Goal: Task Accomplishment & Management: Complete application form

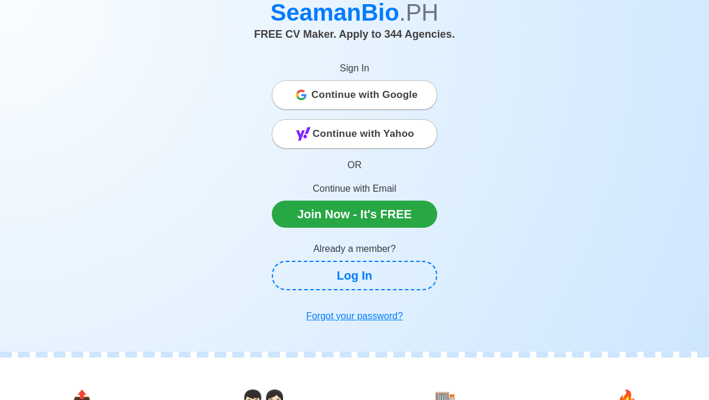
scroll to position [62, 0]
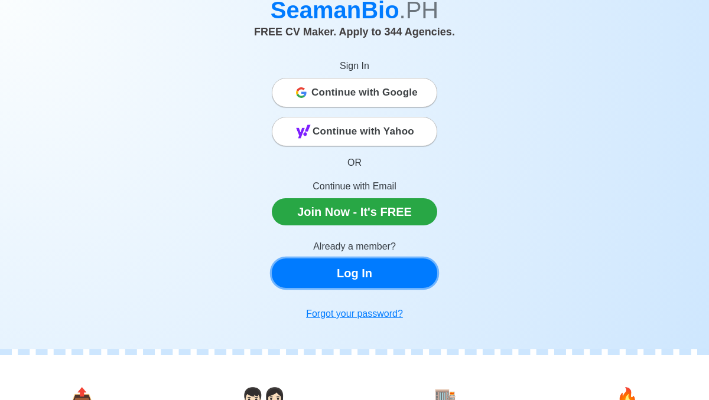
click at [337, 275] on link "Log In" at bounding box center [354, 274] width 165 height 30
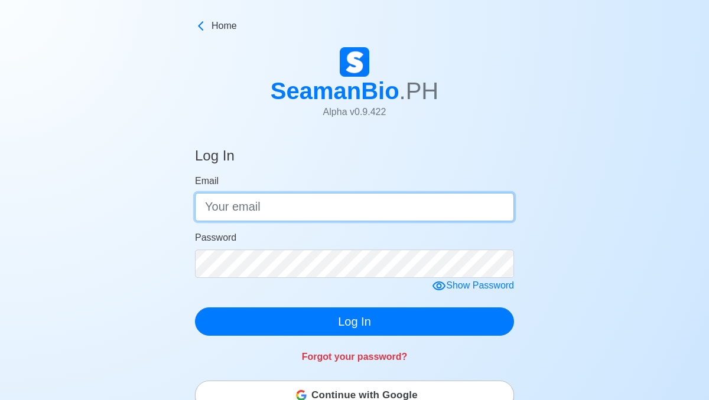
click at [277, 209] on input "Email" at bounding box center [354, 207] width 319 height 28
type input "[EMAIL_ADDRESS][DOMAIN_NAME]"
click at [195, 308] on button "Log In" at bounding box center [354, 322] width 319 height 28
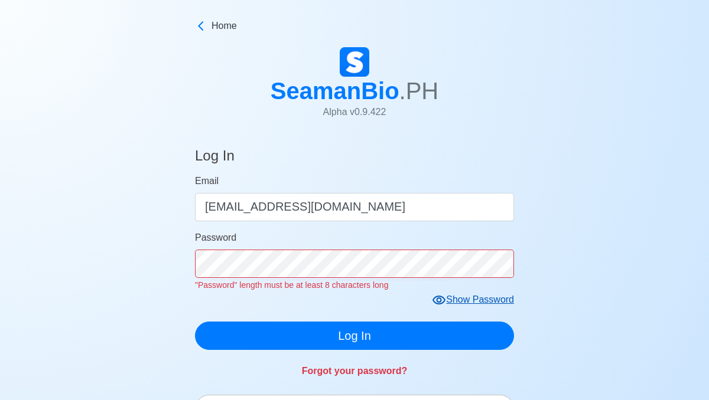
click at [442, 301] on form "Email [EMAIL_ADDRESS][DOMAIN_NAME] Password "Password" length must be at least …" at bounding box center [354, 262] width 319 height 176
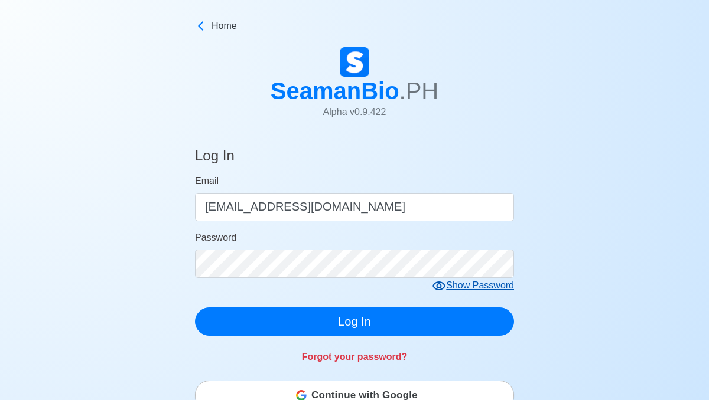
click at [441, 285] on icon at bounding box center [439, 286] width 14 height 14
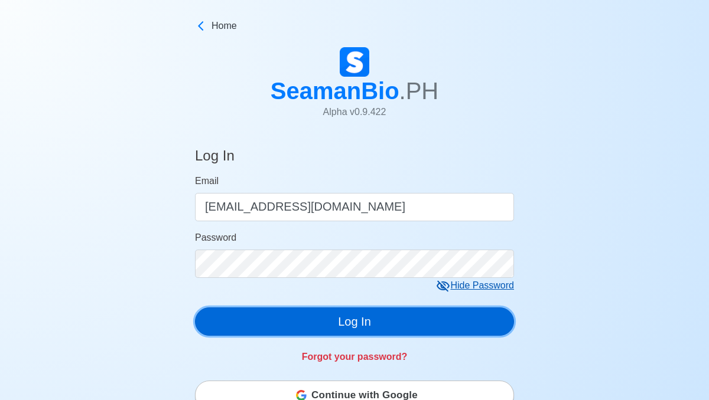
click at [341, 321] on button "Log In" at bounding box center [354, 322] width 319 height 28
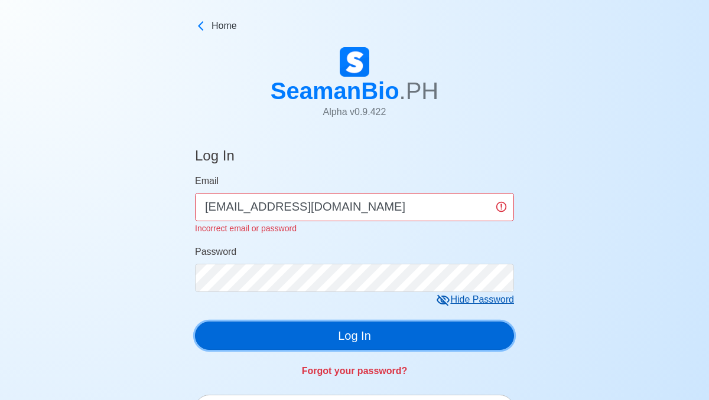
click at [285, 332] on button "Log In" at bounding box center [354, 336] width 319 height 28
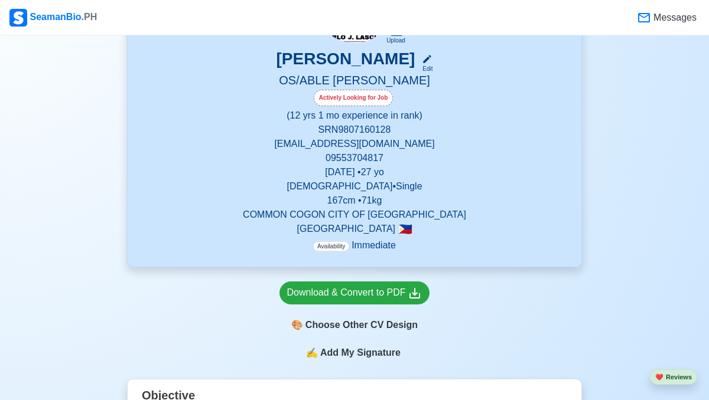
scroll to position [164, 0]
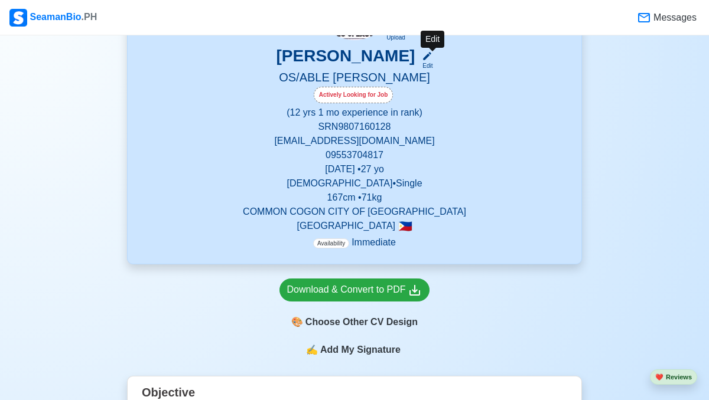
click at [432, 57] on icon at bounding box center [427, 56] width 11 height 11
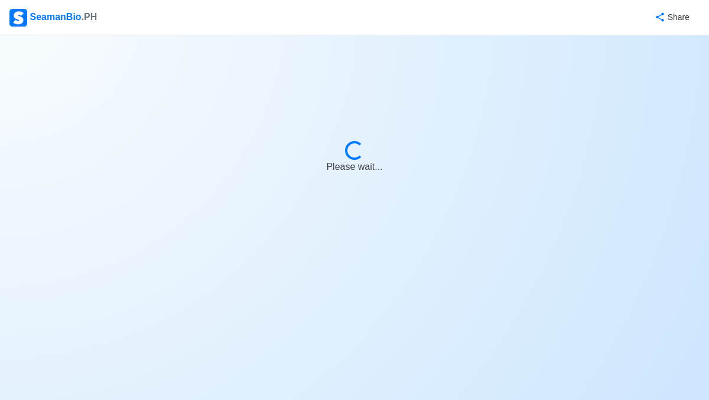
select select "Actively Looking for Job"
select select "Visible for Hiring"
select select "Single"
select select "[DEMOGRAPHIC_DATA]"
select select "PH"
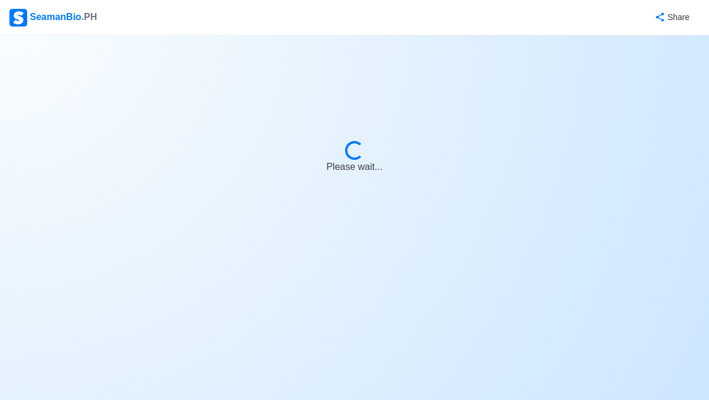
select select "12"
select select "1"
select select "4102416000000"
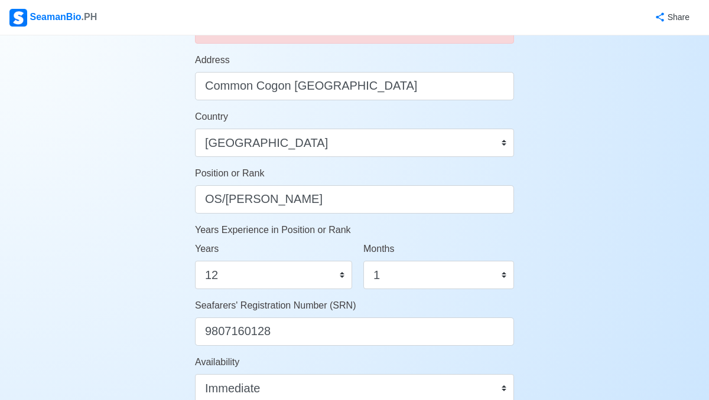
scroll to position [488, 0]
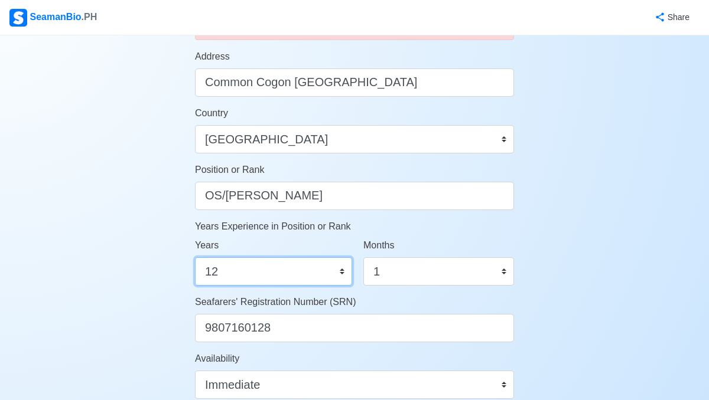
click at [293, 272] on select "0 1 2 3 4 5 6 7 8 9 10 11 12 13 14 15 16 17 18 19 20 21 22 23 24 25 26 27 28 29…" at bounding box center [273, 271] width 157 height 28
select select "1"
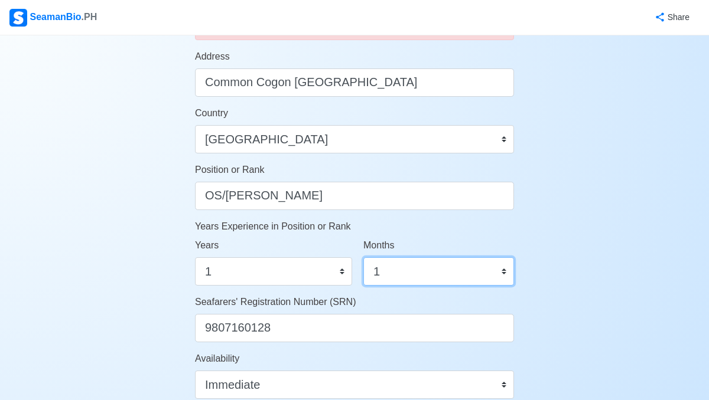
click at [389, 270] on select "0 1 2 3 4 5 6 7 8 9 10 11" at bounding box center [438, 271] width 151 height 28
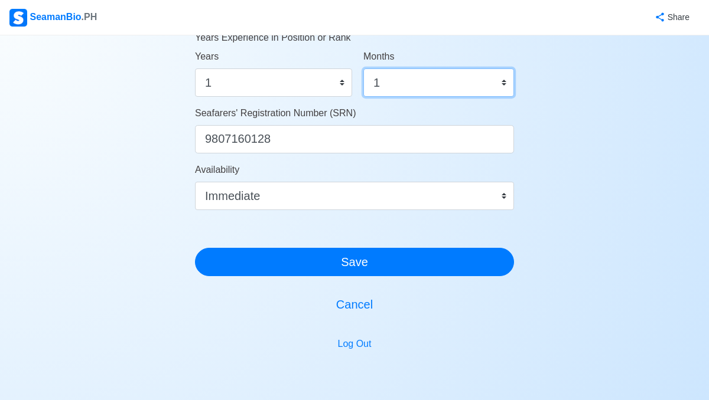
scroll to position [740, 0]
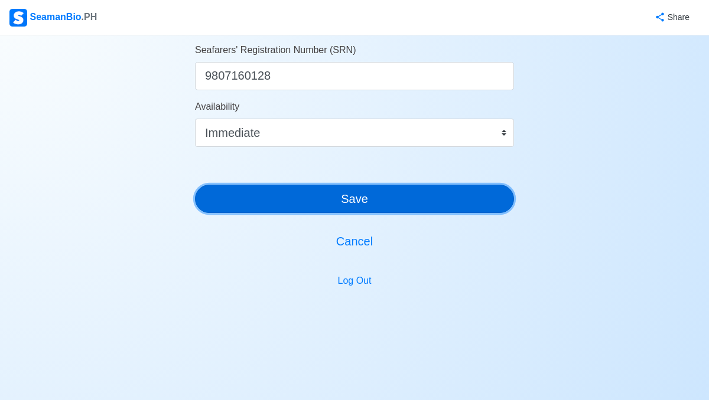
click at [397, 197] on button "Save" at bounding box center [354, 199] width 319 height 28
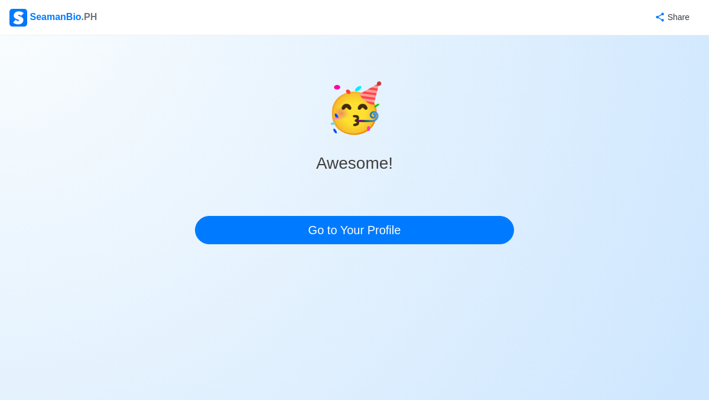
scroll to position [0, 0]
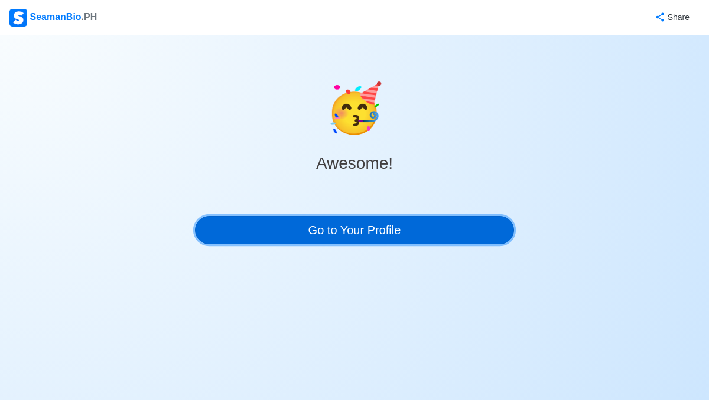
click at [380, 225] on link "Go to Your Profile" at bounding box center [354, 230] width 319 height 28
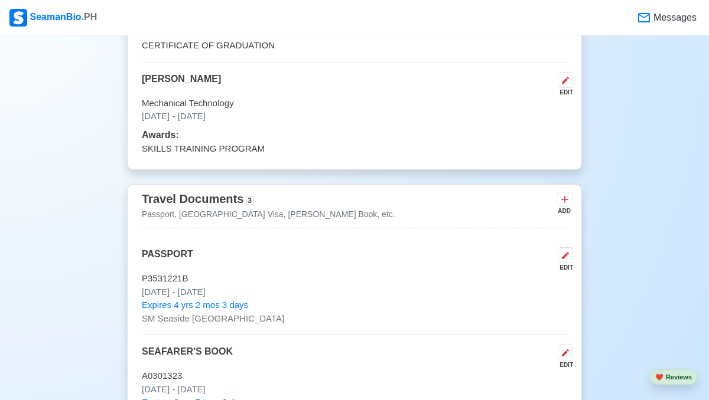
scroll to position [885, 0]
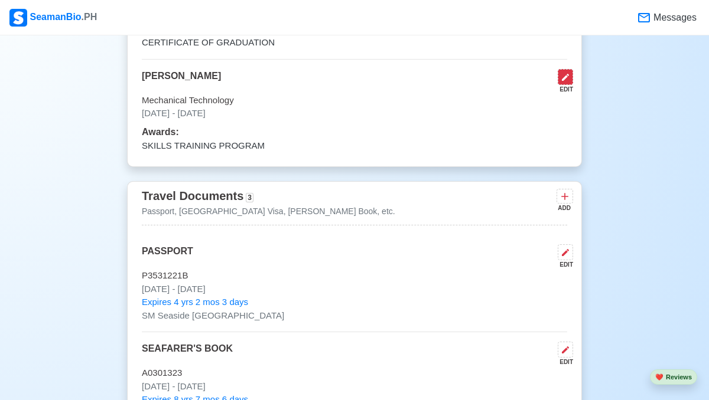
click at [570, 76] on button at bounding box center [565, 77] width 15 height 16
select select "June"
select select "2015"
select select "December"
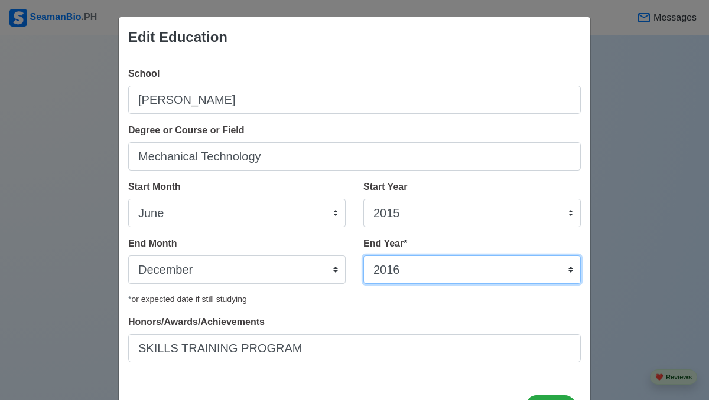
click at [401, 270] on select "2035 2034 2033 2032 2031 2030 2029 2028 2027 2026 2025 2024 2023 2022 2021 2020…" at bounding box center [471, 270] width 217 height 28
select select "2017"
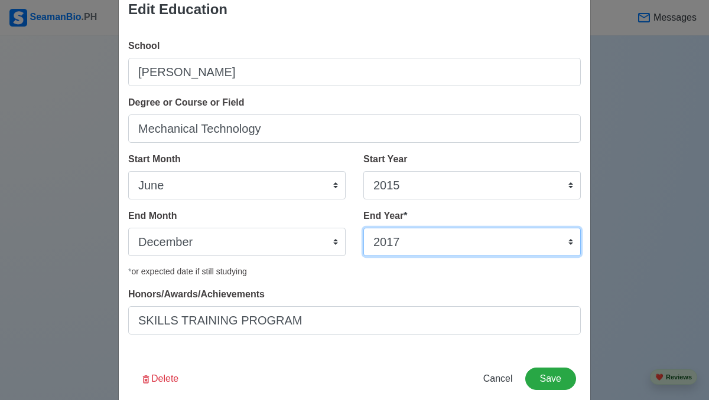
scroll to position [49, 0]
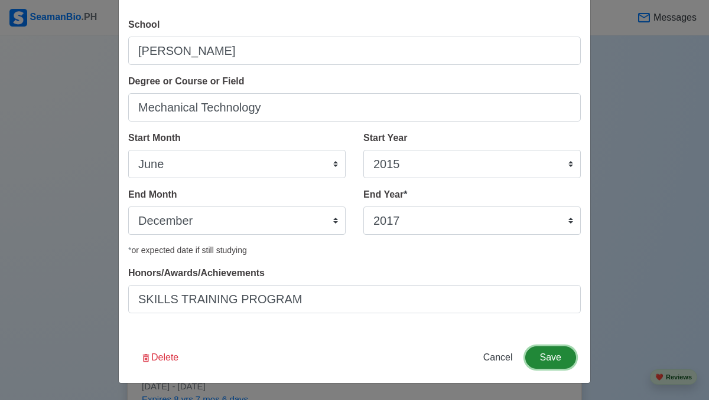
click at [550, 352] on button "Save" at bounding box center [550, 358] width 51 height 22
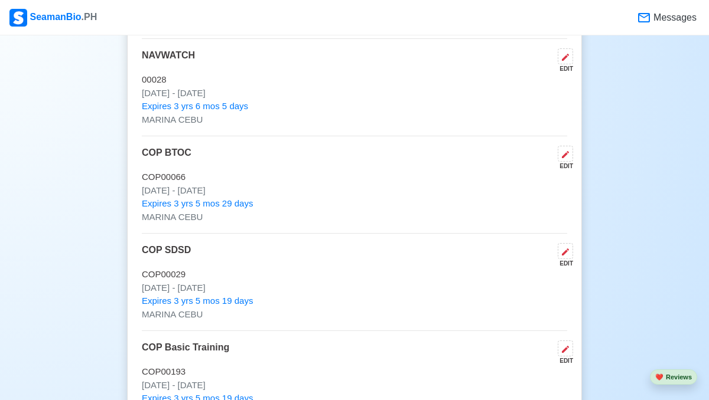
scroll to position [2443, 0]
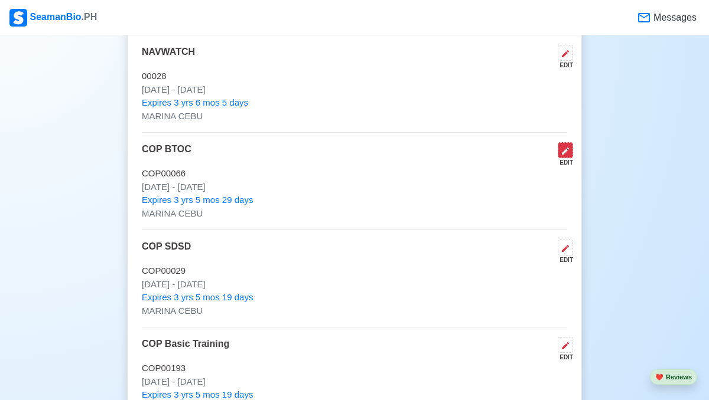
click at [569, 155] on icon at bounding box center [564, 150] width 9 height 9
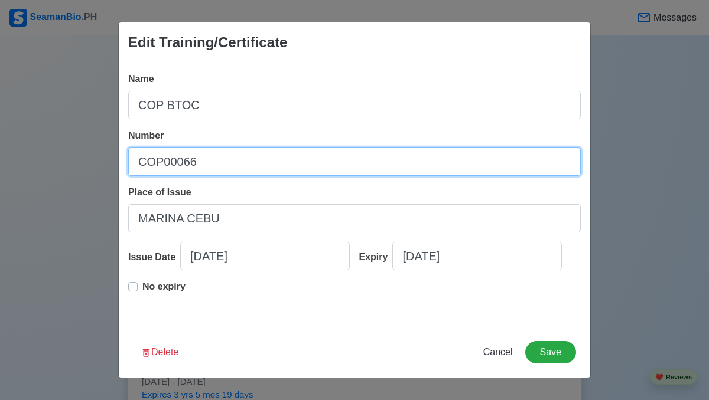
click at [230, 167] on input "COP00066" at bounding box center [354, 162] width 452 height 28
type input "C"
type input "b"
type input "BTOC200101319124"
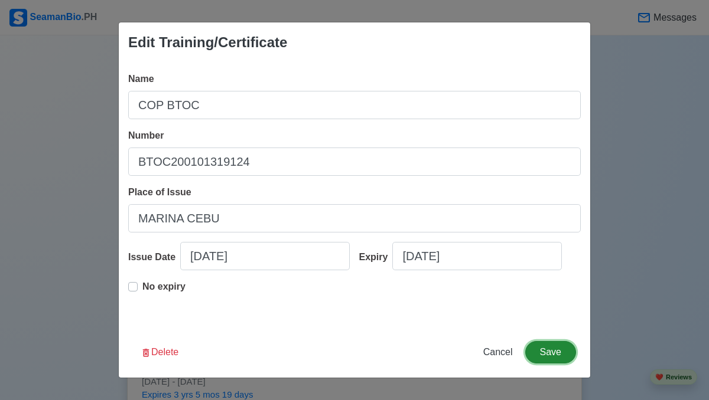
click at [559, 350] on button "Save" at bounding box center [550, 352] width 51 height 22
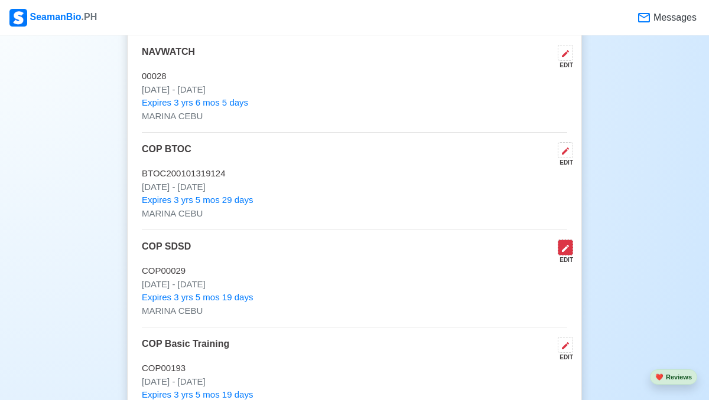
click at [569, 253] on icon at bounding box center [564, 248] width 9 height 9
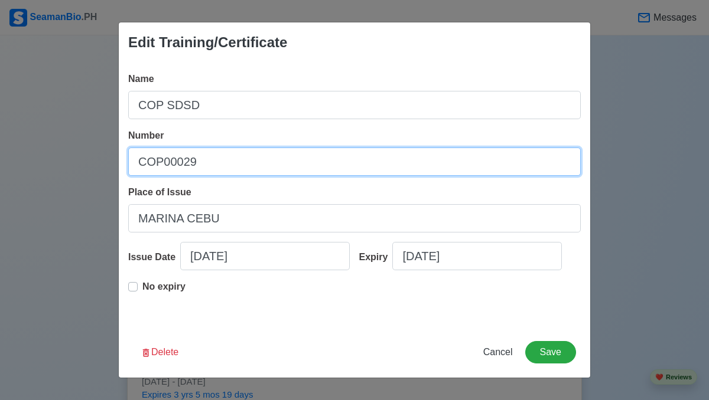
click at [201, 165] on input "COP00029" at bounding box center [354, 162] width 452 height 28
type input "C"
type input "s"
type input "SDSD200025521124"
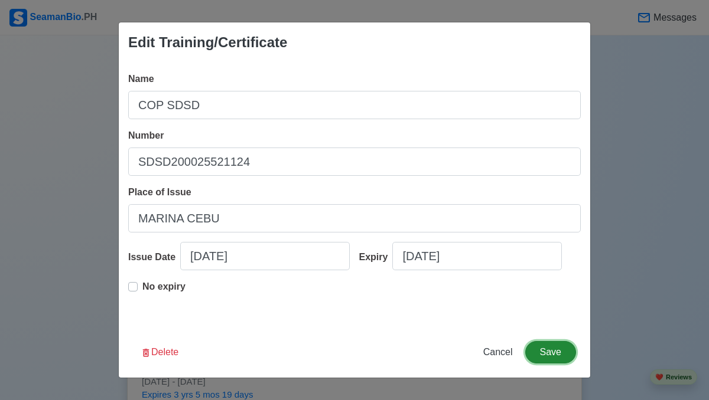
click at [550, 358] on button "Save" at bounding box center [550, 352] width 51 height 22
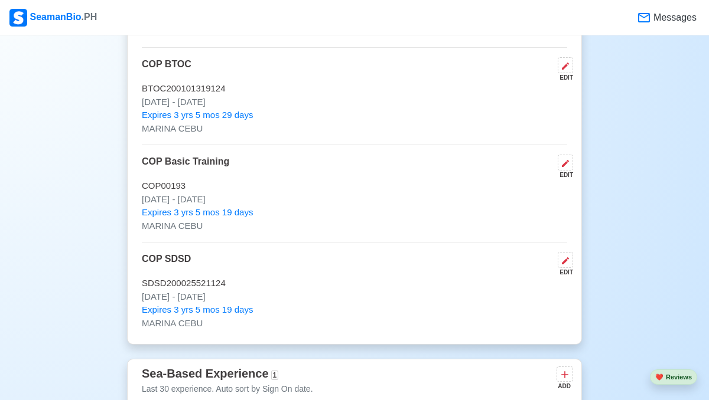
scroll to position [2537, 0]
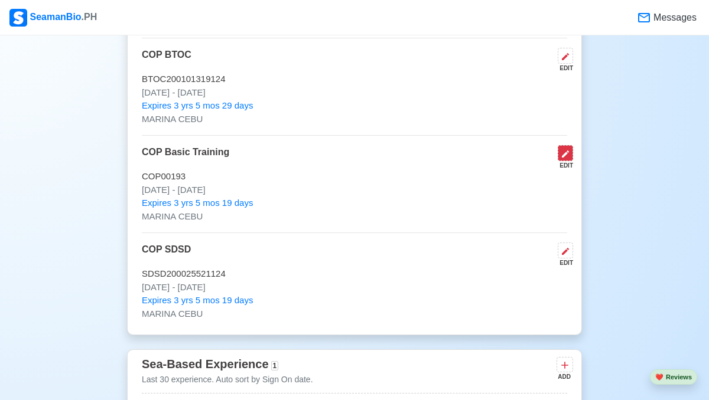
click at [568, 158] on icon at bounding box center [564, 153] width 9 height 9
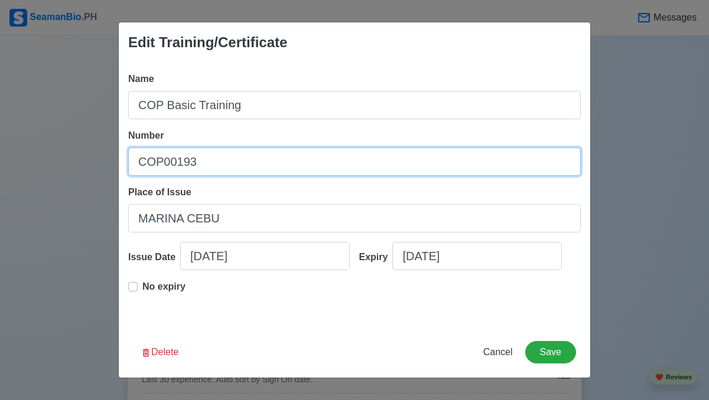
click at [214, 168] on input "COP00193" at bounding box center [354, 162] width 452 height 28
type input "C"
type input "BT200101319124"
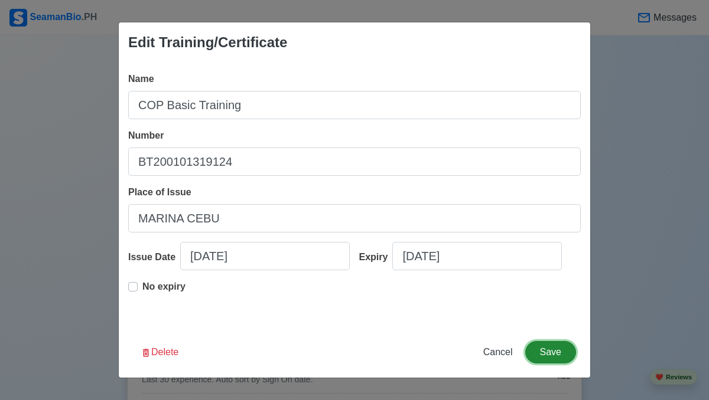
click at [545, 350] on button "Save" at bounding box center [550, 352] width 51 height 22
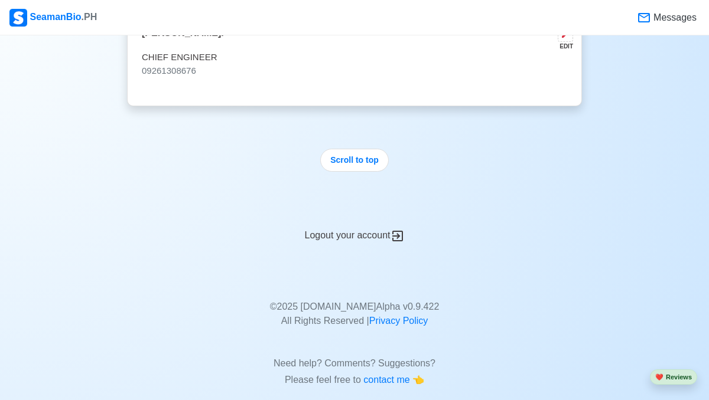
scroll to position [3376, 0]
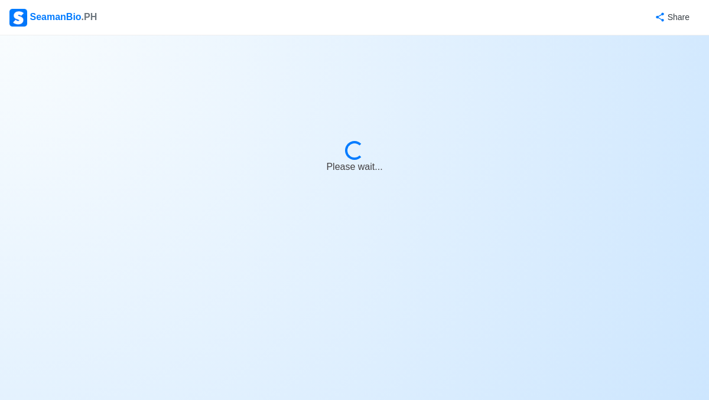
select select "Actively Looking for Job"
select select "Visible for Hiring"
select select "Single"
select select "[DEMOGRAPHIC_DATA]"
select select "PH"
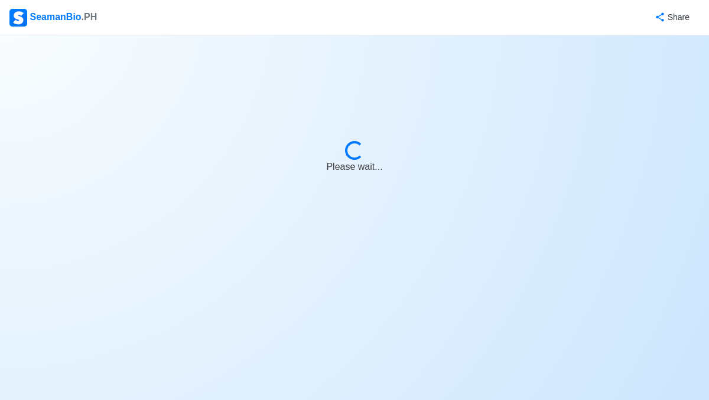
select select "1"
select select "4102416000000"
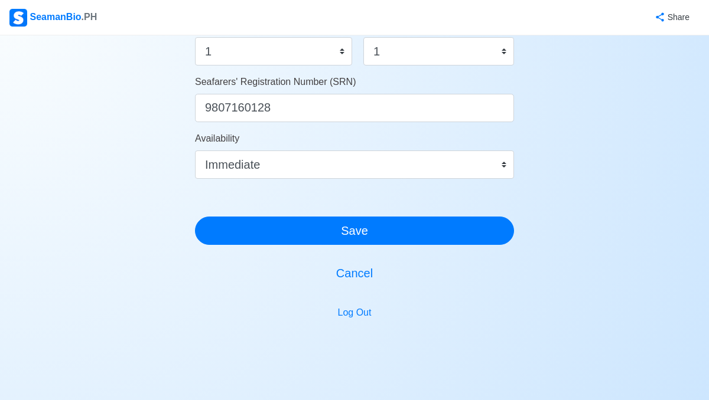
scroll to position [740, 0]
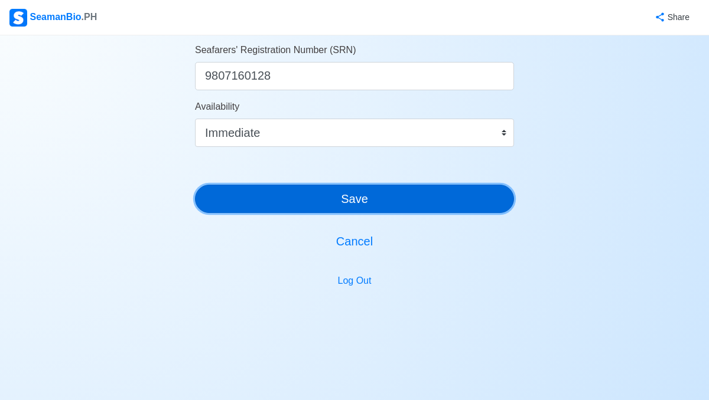
click at [336, 212] on button "Save" at bounding box center [354, 199] width 319 height 28
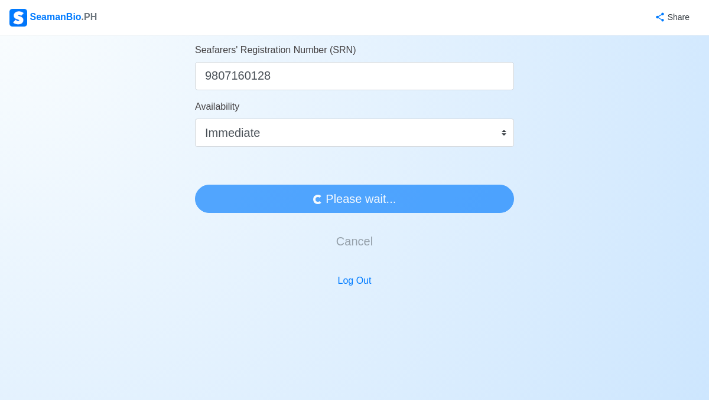
scroll to position [0, 0]
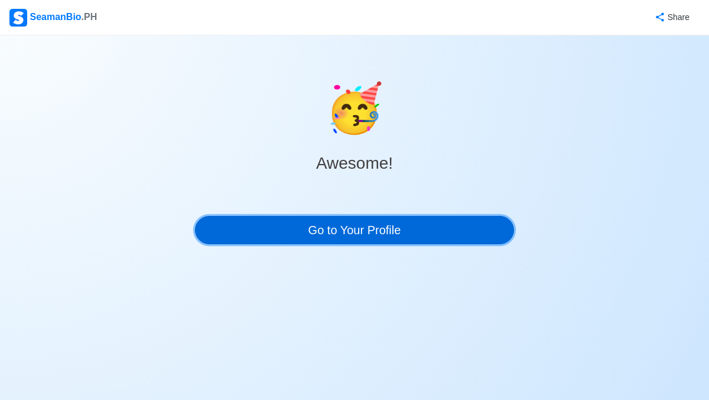
click at [338, 228] on link "Go to Your Profile" at bounding box center [354, 230] width 319 height 28
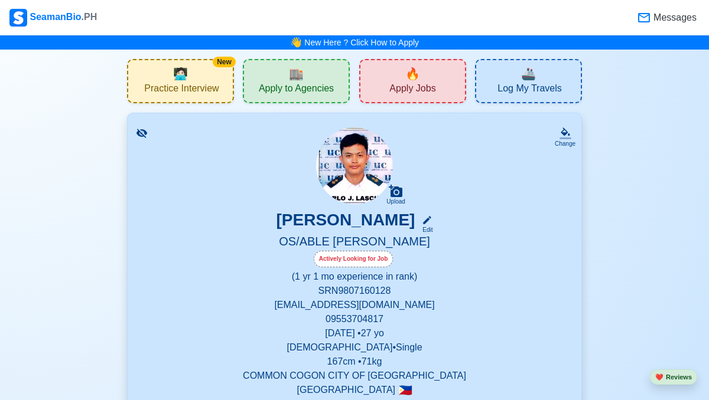
drag, startPoint x: 20, startPoint y: 92, endPoint x: 24, endPoint y: 28, distance: 63.9
click at [379, 44] on link "New Here ? Click How to Apply" at bounding box center [361, 42] width 115 height 9
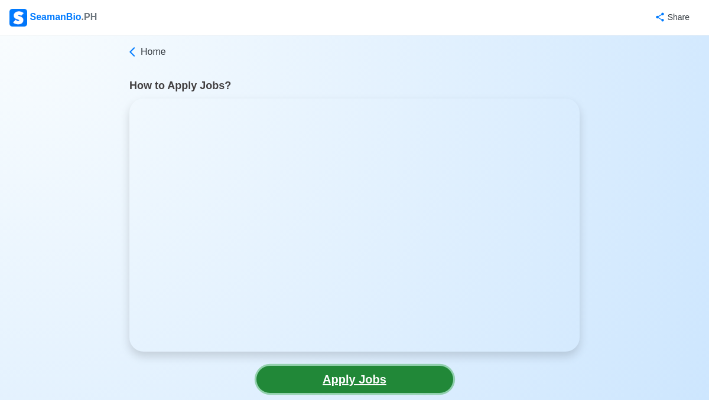
click at [327, 380] on link "Apply Jobs" at bounding box center [354, 379] width 197 height 27
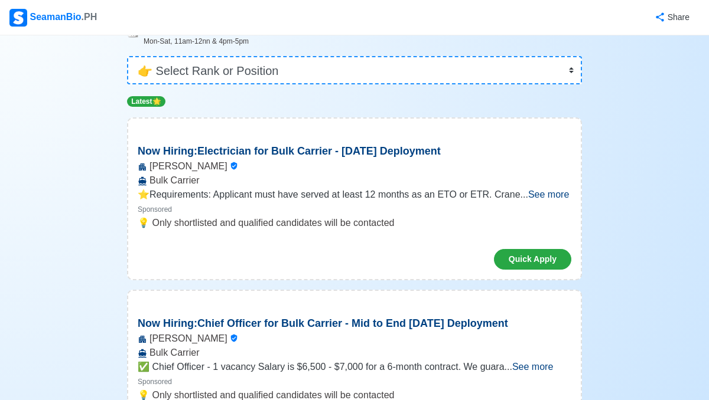
scroll to position [105, 0]
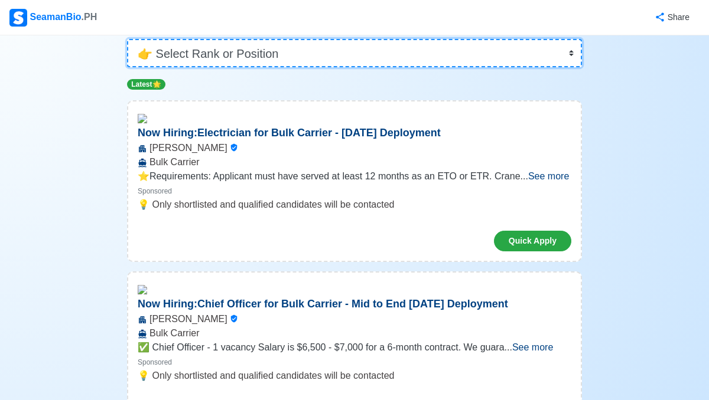
click at [319, 61] on select "👉 Select Rank or Position Master Chief Officer 2nd Officer 3rd Officer Junior O…" at bounding box center [354, 53] width 455 height 28
select select "Ordinary [PERSON_NAME]"
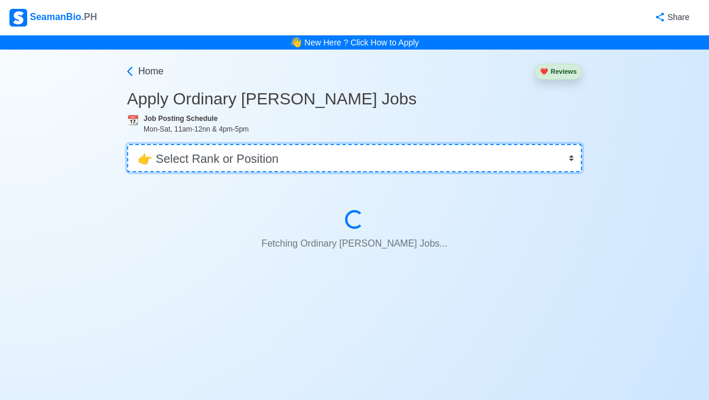
scroll to position [0, 0]
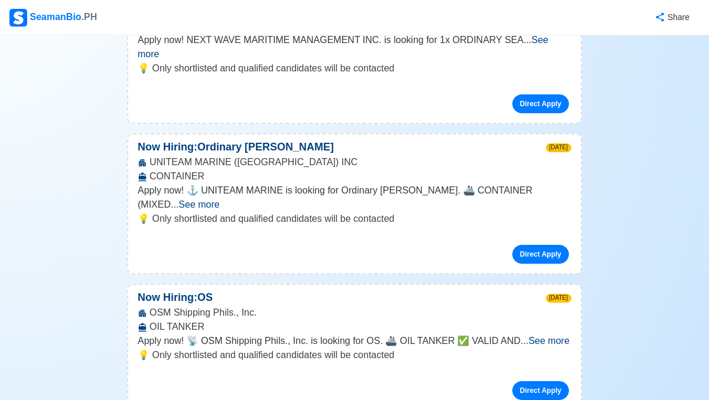
scroll to position [244, 0]
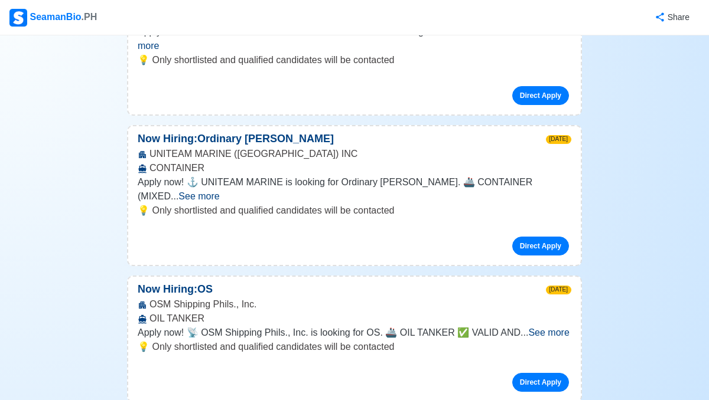
click at [219, 191] on span "See more" at bounding box center [198, 196] width 41 height 10
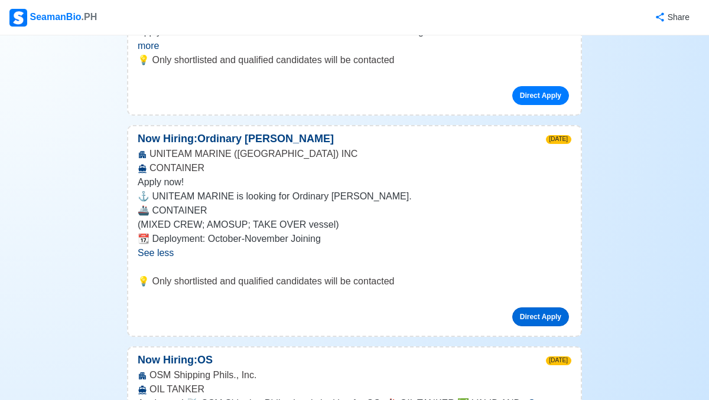
click at [541, 308] on link "Direct Apply" at bounding box center [540, 317] width 57 height 19
click at [539, 308] on link "Direct Apply" at bounding box center [540, 317] width 57 height 19
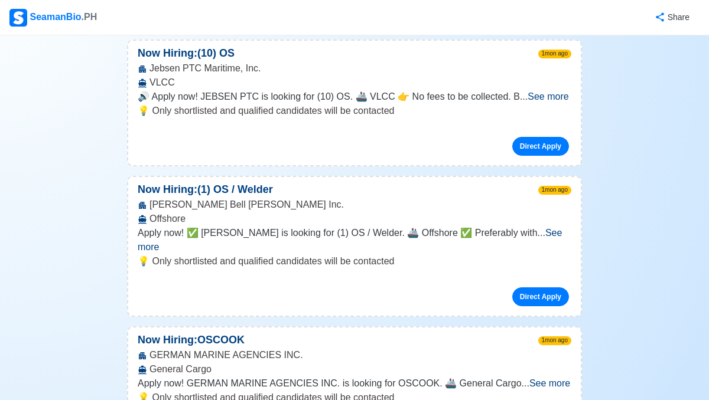
scroll to position [8533, 0]
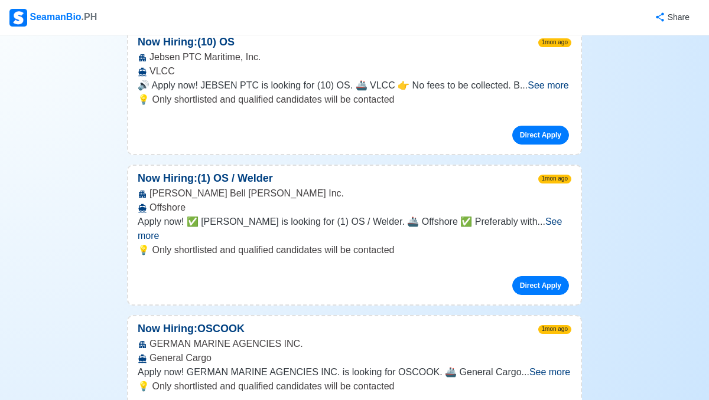
drag, startPoint x: 232, startPoint y: 194, endPoint x: 155, endPoint y: 121, distance: 105.7
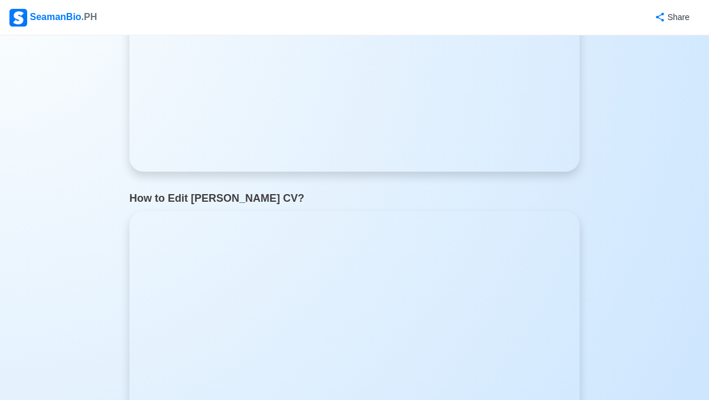
scroll to position [641, 0]
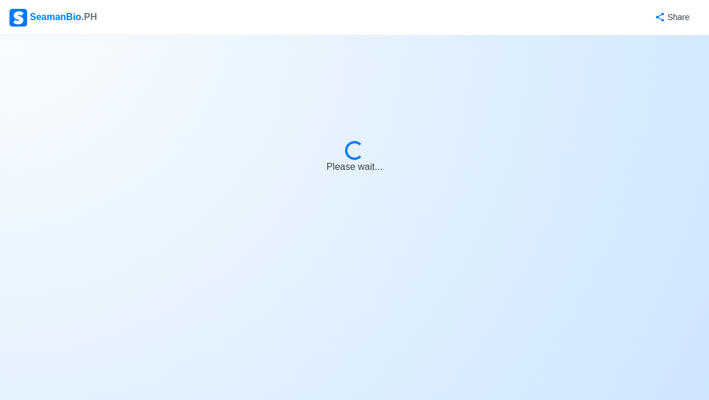
select select "Ordinary [PERSON_NAME]"
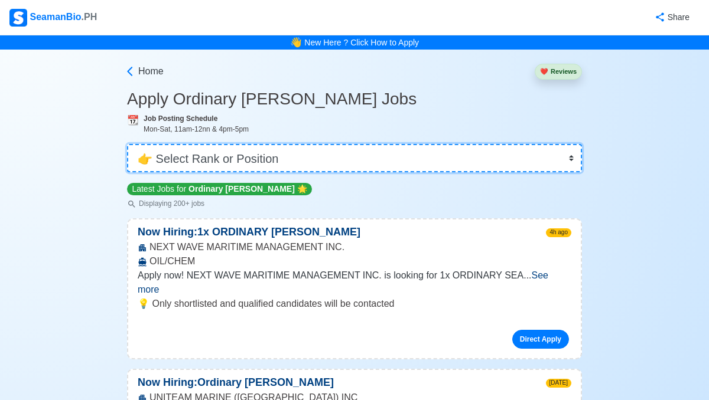
click at [214, 156] on select "👉 Select Rank or Position Master Chief Officer 2nd Officer 3rd Officer Junior O…" at bounding box center [354, 158] width 455 height 28
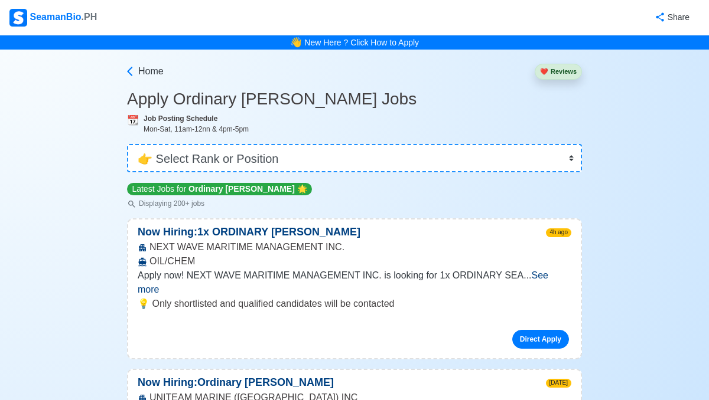
scroll to position [641, 0]
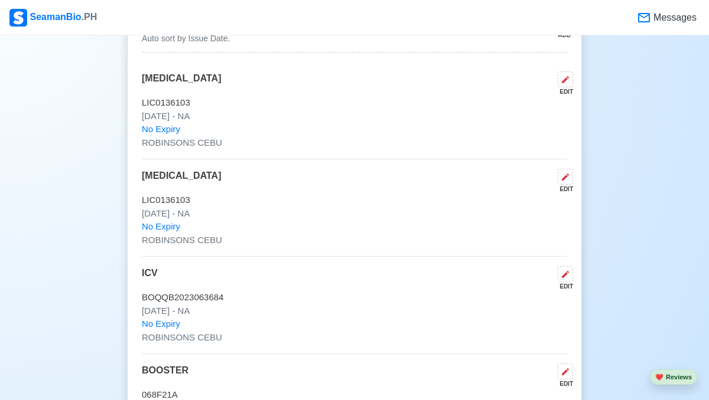
scroll to position [1435, 0]
